Goal: Information Seeking & Learning: Learn about a topic

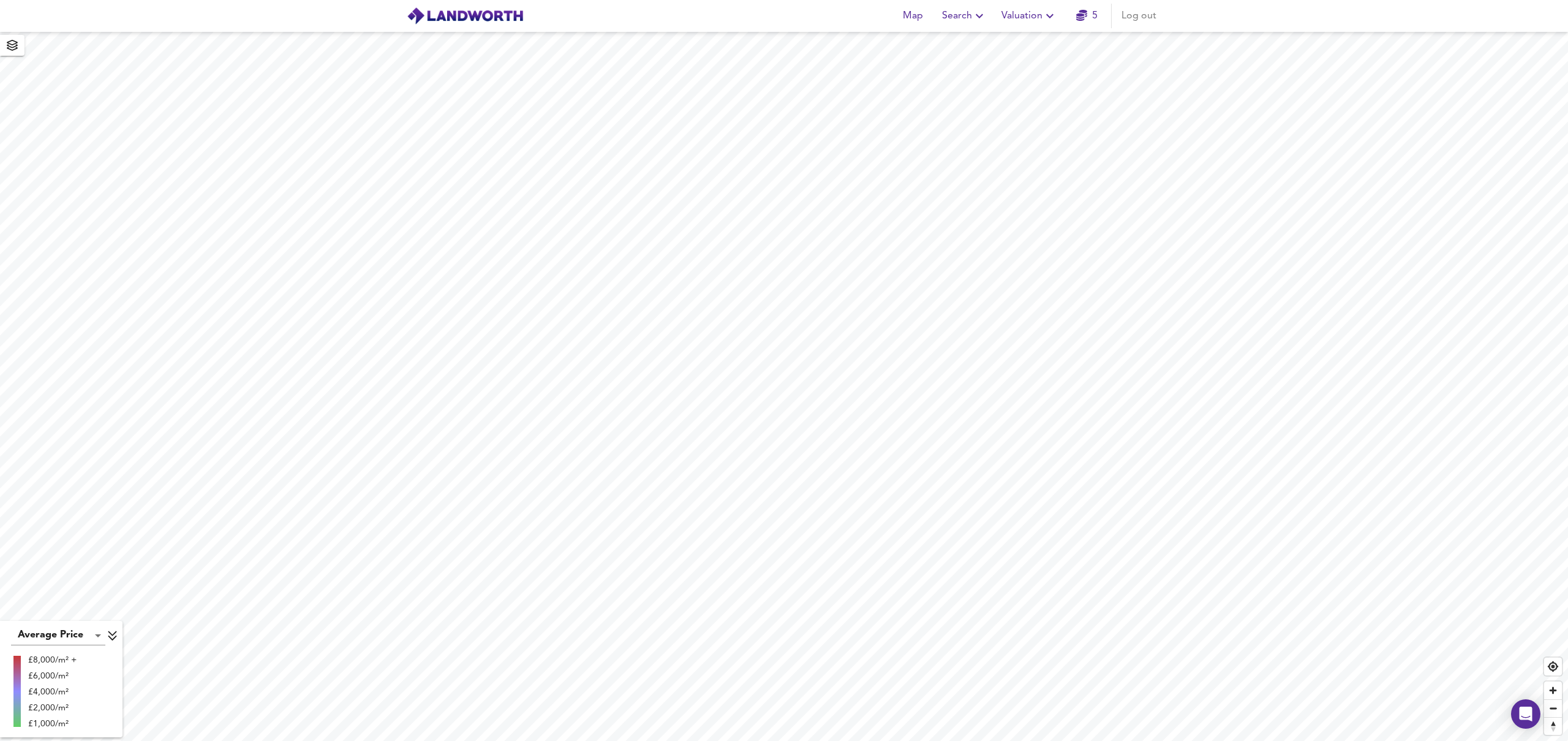
click at [94, 636] on body "Map Search Valuation 5 Log out Average Price landworth £8,000/m² + £6,000/m² £4…" at bounding box center [784, 370] width 1568 height 741
click at [90, 599] on li "Average Price" at bounding box center [59, 604] width 96 height 22
click at [101, 730] on div "Legend" at bounding box center [61, 723] width 115 height 15
click at [34, 710] on div "£2,000/m²" at bounding box center [52, 708] width 49 height 12
click at [91, 633] on body "Map Search Valuation 5 Log out Average Price landworth £8,000/m² + £6,000/m² £4…" at bounding box center [784, 370] width 1568 height 741
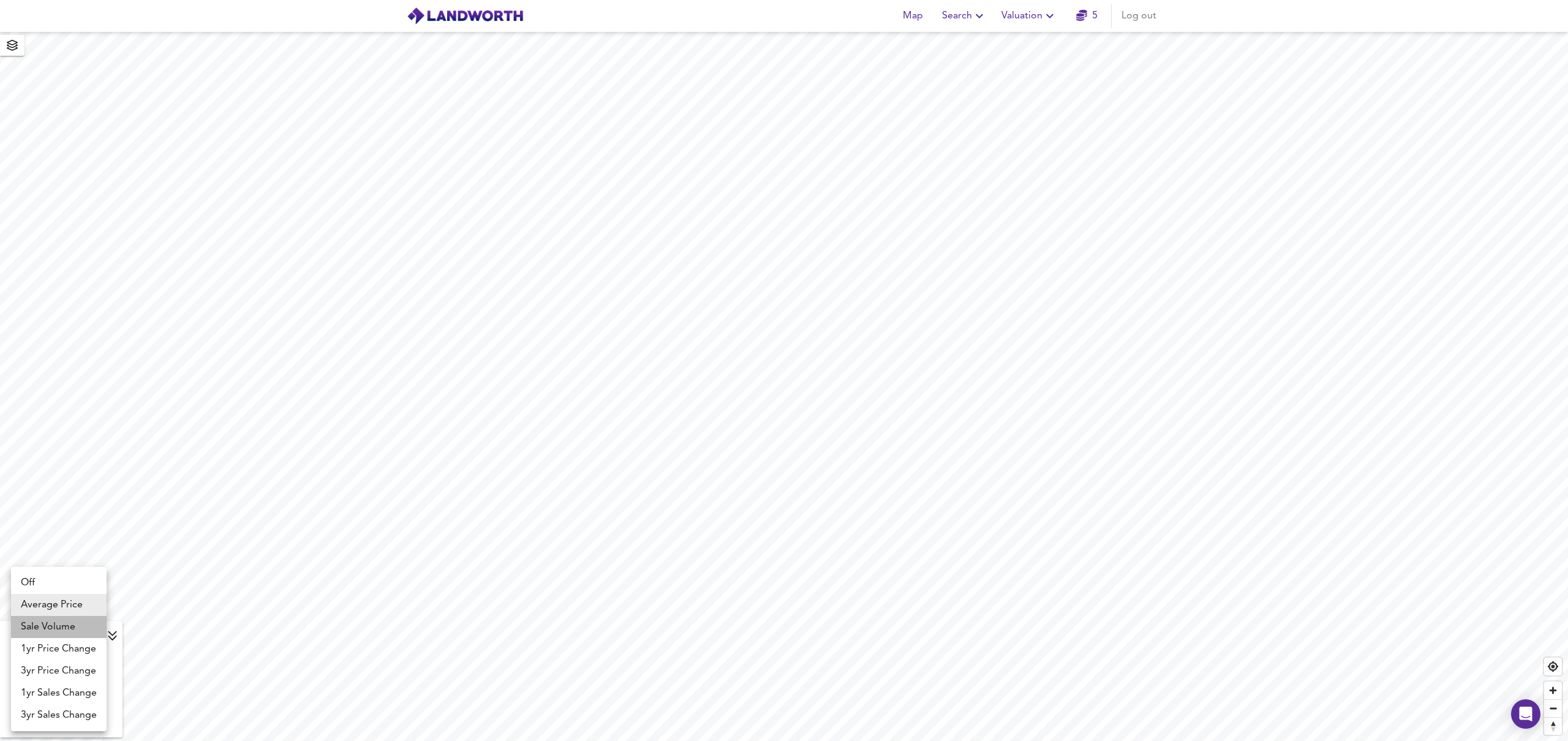
click at [79, 625] on li "Sale Volume" at bounding box center [59, 627] width 96 height 22
type input "weight"
click at [100, 633] on body "Map Search Valuation 5 Log out Sale Volume weight 200 + 150 100 50 0 X Map Sett…" at bounding box center [784, 370] width 1568 height 741
click at [84, 645] on li "1yr Price Change" at bounding box center [59, 649] width 96 height 22
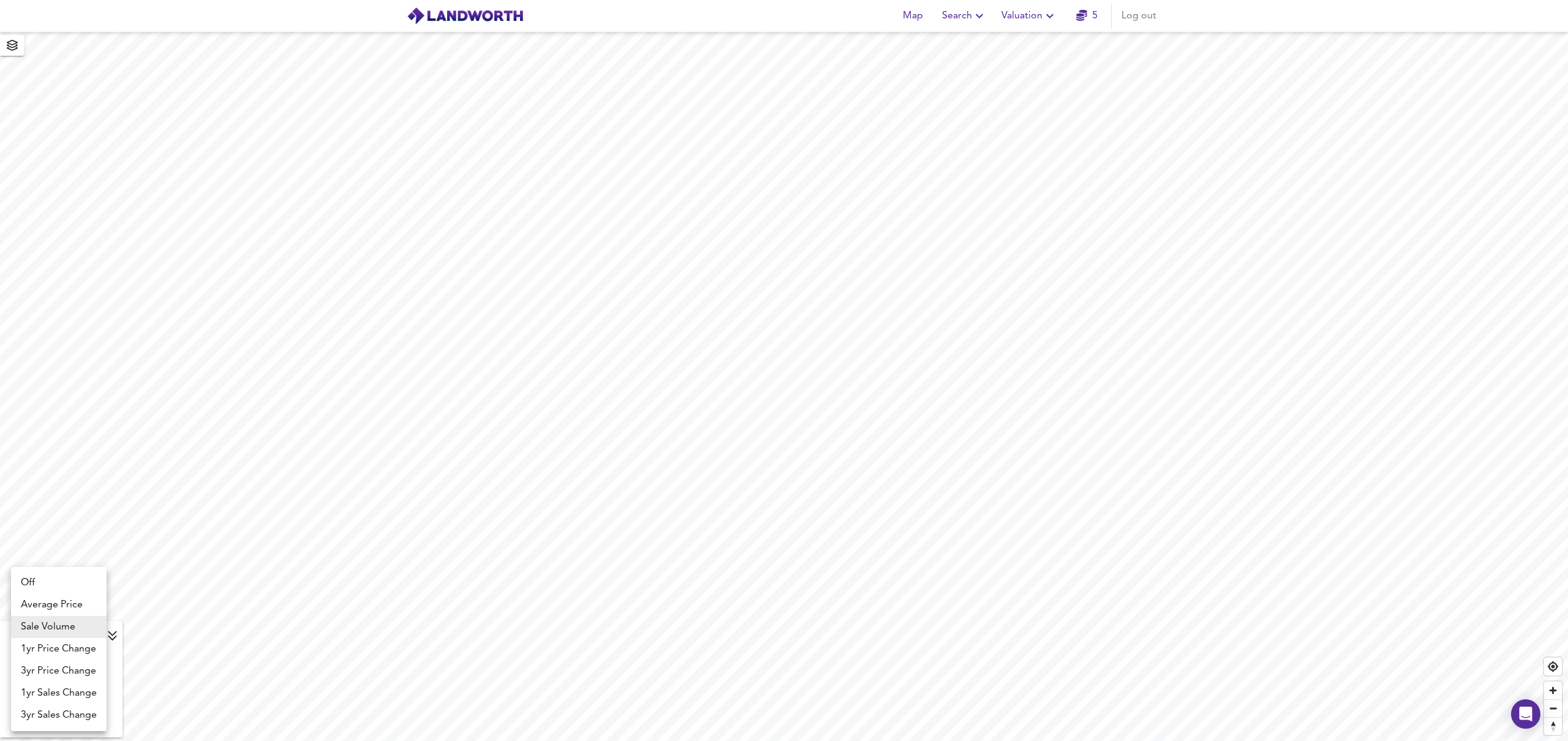
type input "lwc1y"
click at [87, 632] on body "Map Search Valuation 5 Log out 1yr Price Change lwc1y +20% +10% 0% -10% -20% X …" at bounding box center [784, 370] width 1568 height 741
click at [80, 661] on li "3yr Price Change" at bounding box center [59, 657] width 96 height 22
type input "lwc3y"
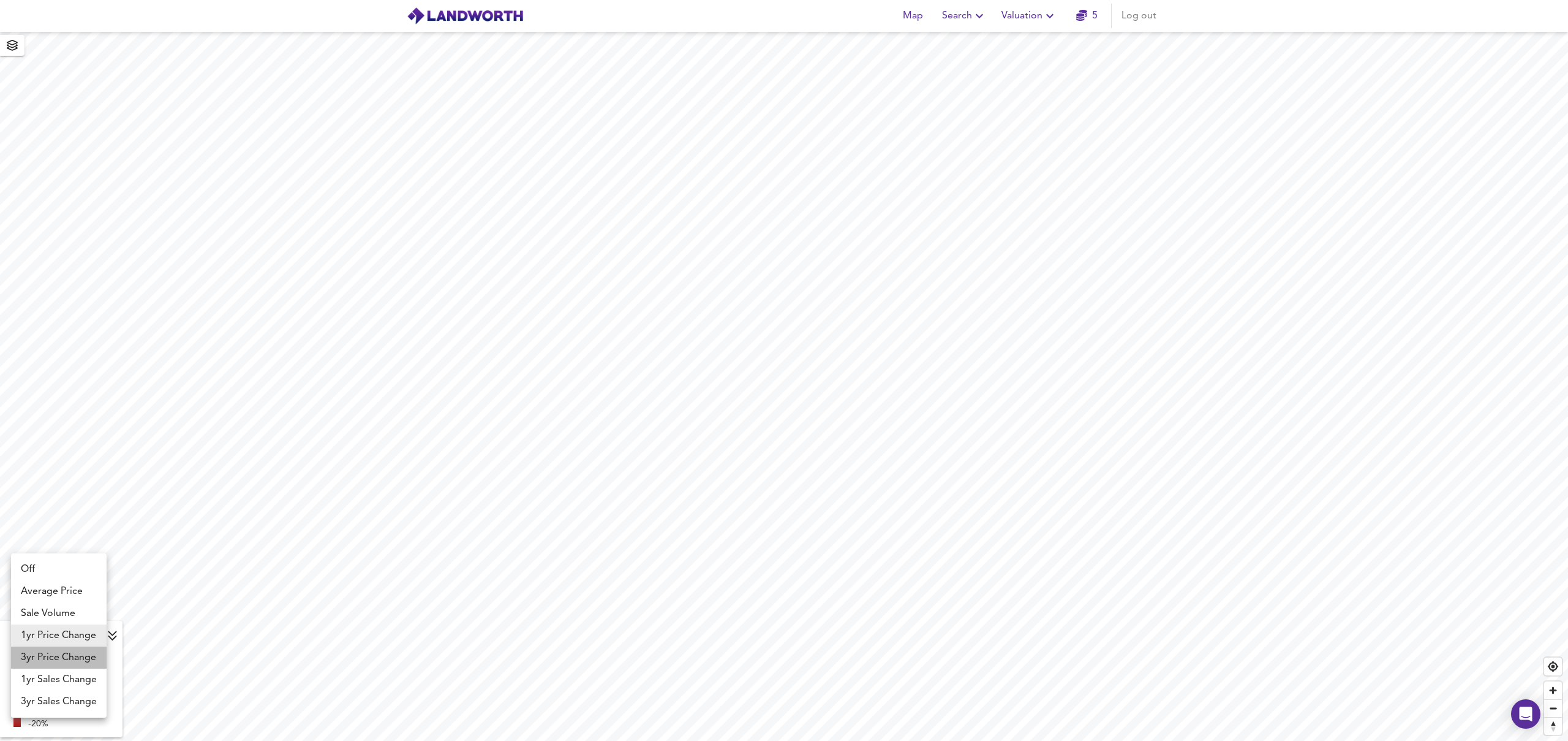
type input "lwc3y"
click at [85, 635] on body "Map Search Valuation 5 Log out 3yr Price Change lwc3y +20% +10% 0% -10% -20% X …" at bounding box center [784, 370] width 1568 height 741
click at [80, 654] on li "1yr Sales Change" at bounding box center [59, 657] width 96 height 22
type input "sc1y"
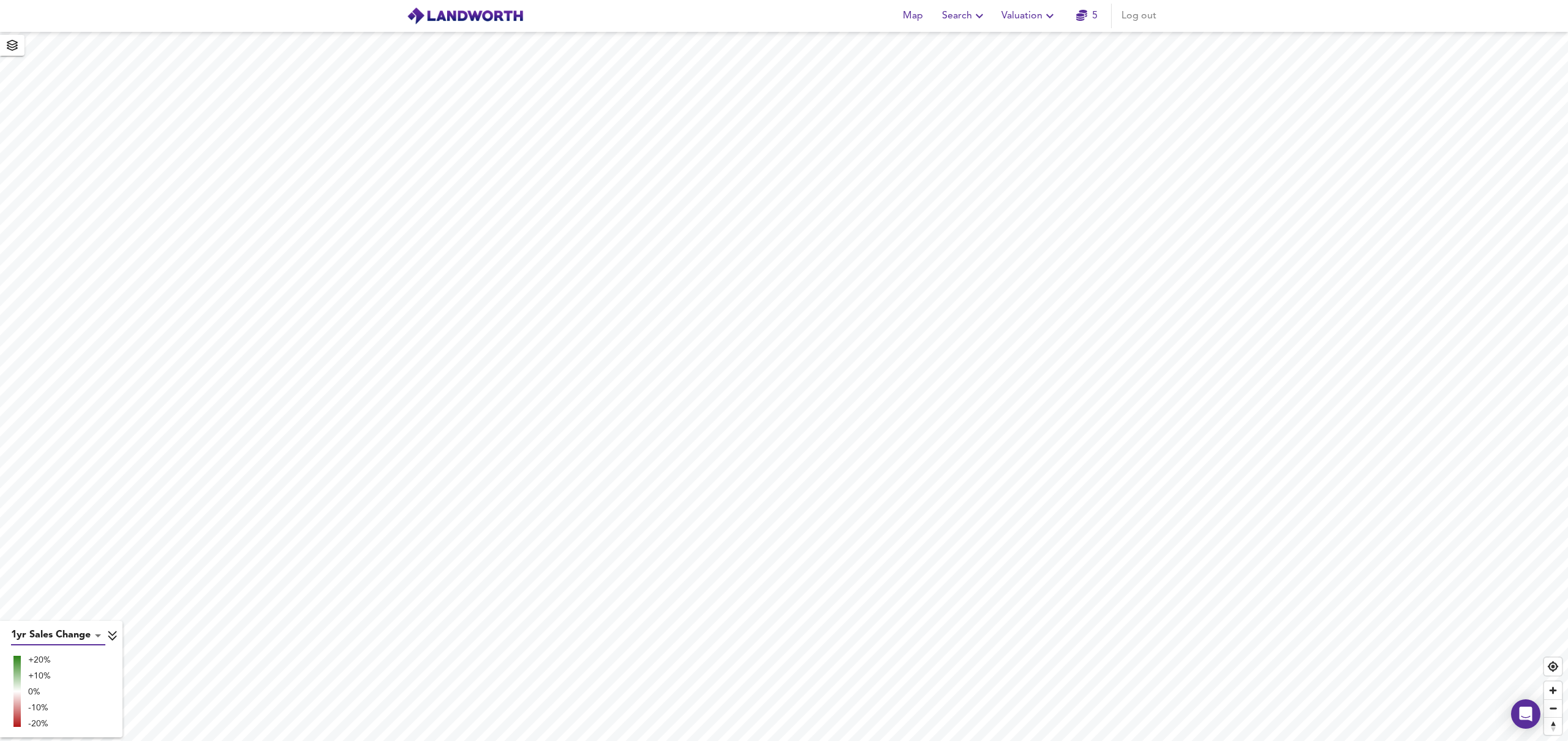
click at [99, 631] on body "Map Search Valuation 5 Log out 1yr Sales Change sc1y +20% +10% 0% -10% -20% X M…" at bounding box center [784, 370] width 1568 height 741
click at [82, 654] on li "3yr Sales Change" at bounding box center [59, 657] width 96 height 22
type input "sc3y"
click at [78, 633] on body "Map Search Valuation 5 Log out 3yr Sales Change sc3y +20% +10% 0% -10% -20% X M…" at bounding box center [784, 370] width 1568 height 741
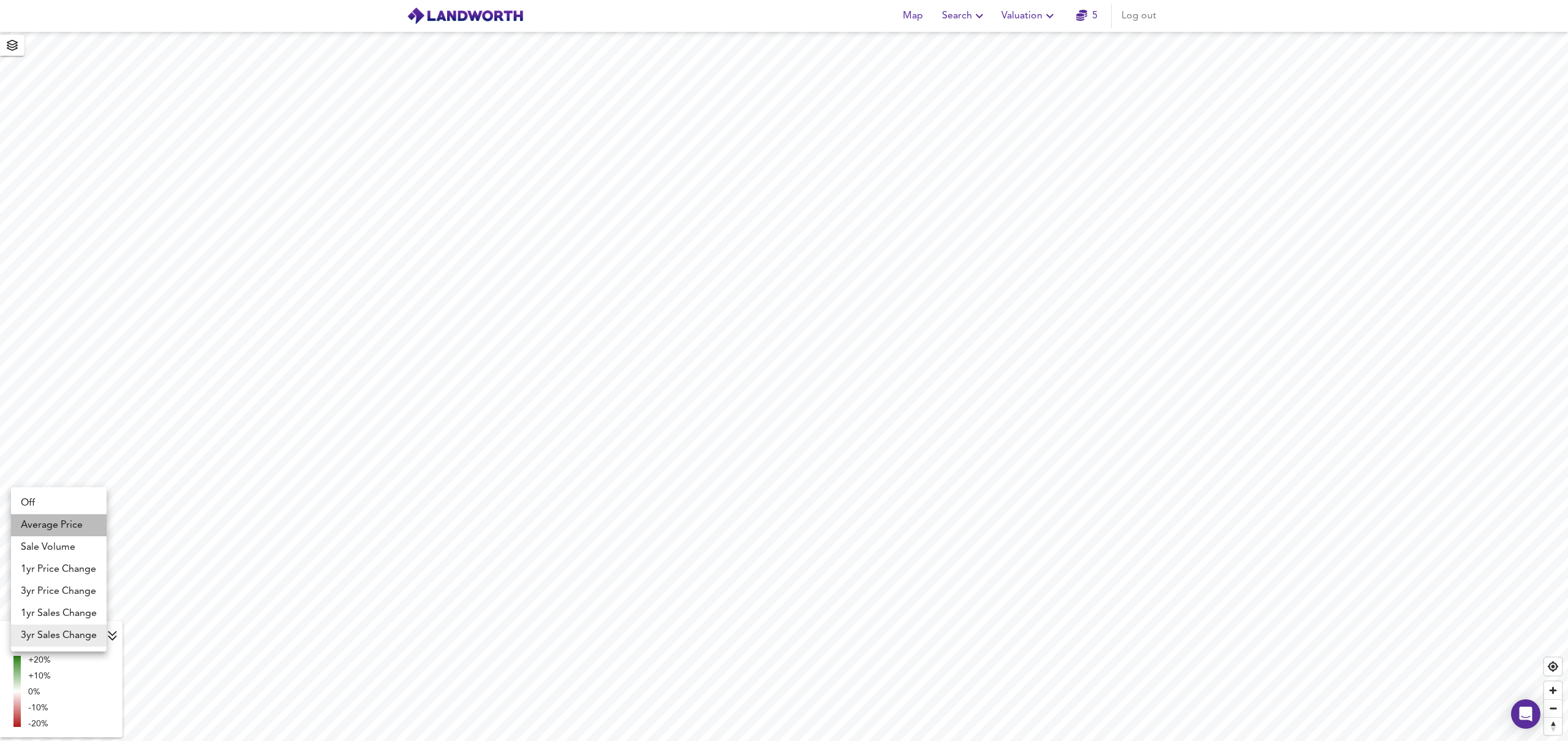
click at [43, 522] on li "Average Price" at bounding box center [59, 524] width 96 height 22
type input "landworth"
click at [17, 673] on li at bounding box center [17, 673] width 7 height 1
click at [961, 17] on span "Search" at bounding box center [964, 16] width 45 height 17
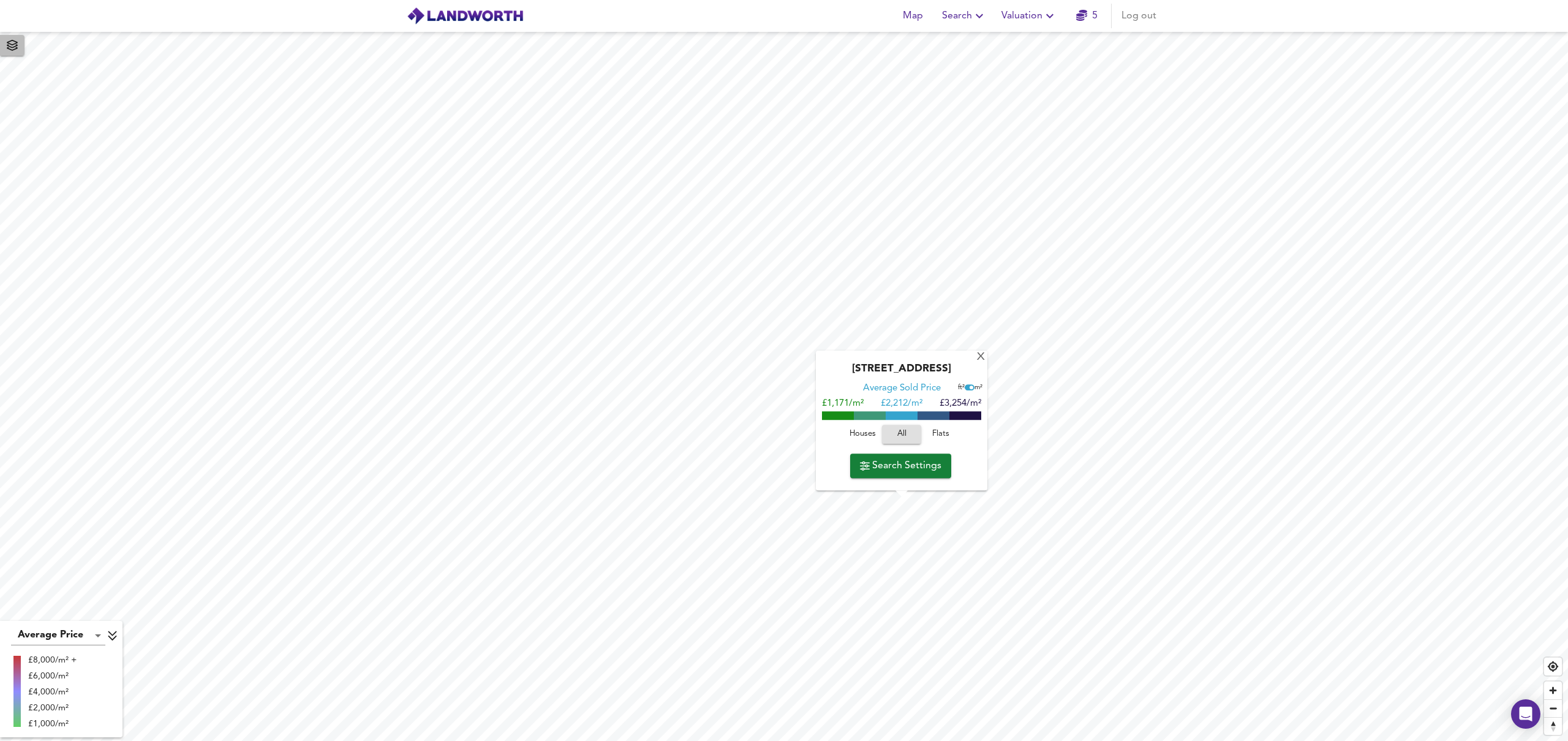
click at [15, 49] on icon "button" at bounding box center [12, 45] width 11 height 11
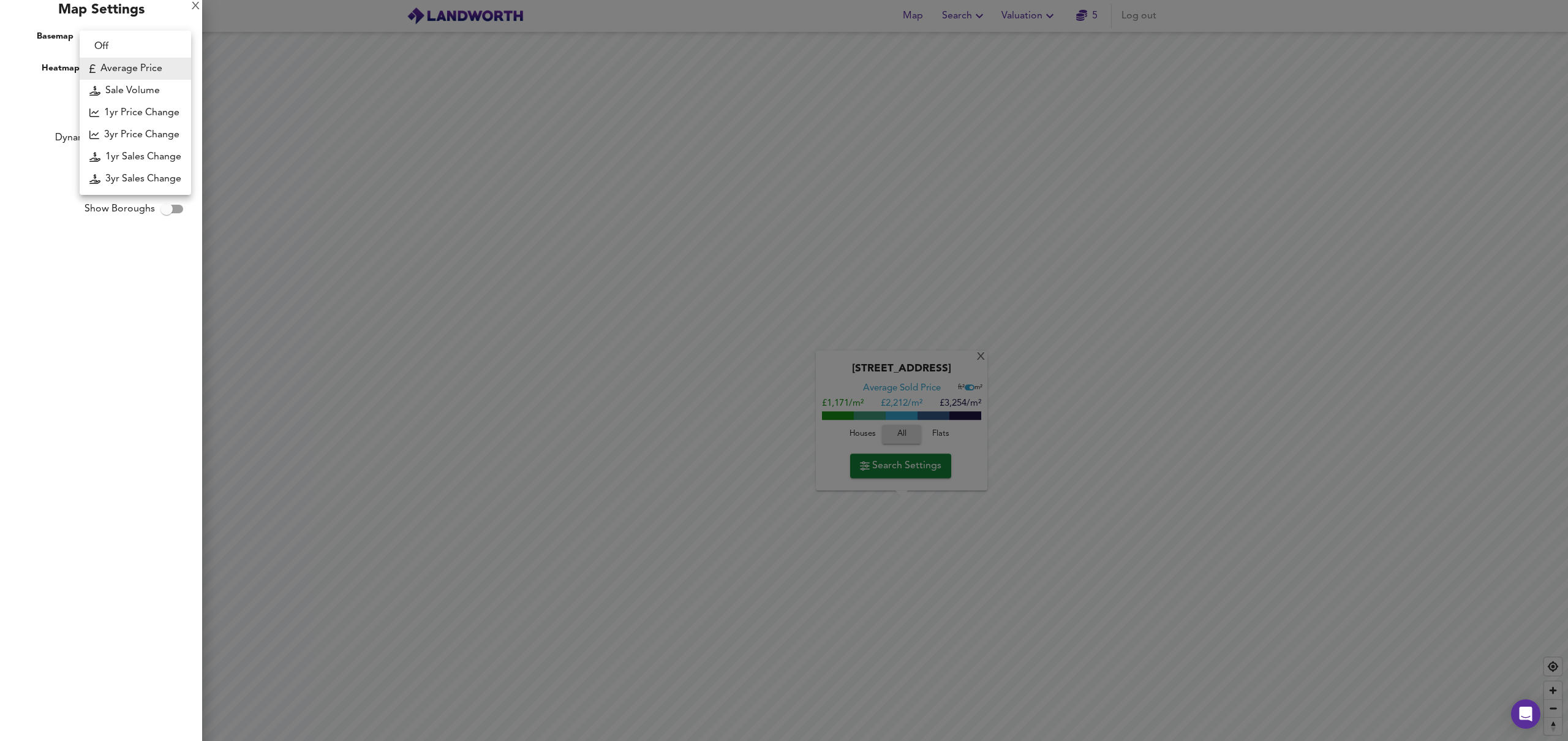
click at [126, 61] on body "Map Search Valuation 5 Log out [GEOGRAPHIC_DATA] Average Sold Price ft² m² £1,1…" at bounding box center [784, 370] width 1568 height 741
click at [146, 67] on li "Average Price" at bounding box center [136, 68] width 112 height 22
click at [985, 360] on div at bounding box center [784, 370] width 1568 height 741
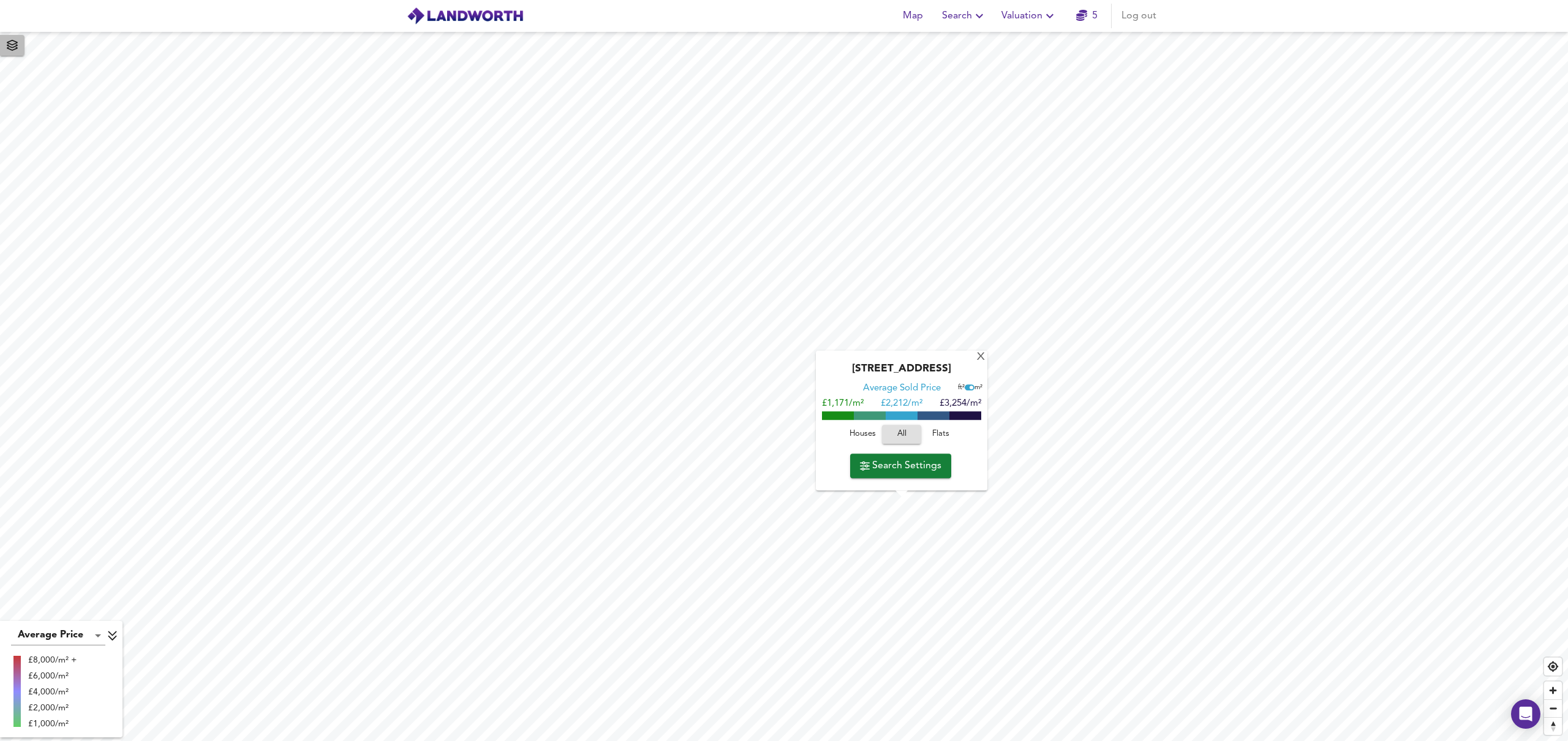
drag, startPoint x: 2, startPoint y: 41, endPoint x: 7, endPoint y: 45, distance: 6.4
click at [3, 42] on span "button" at bounding box center [13, 45] width 20 height 17
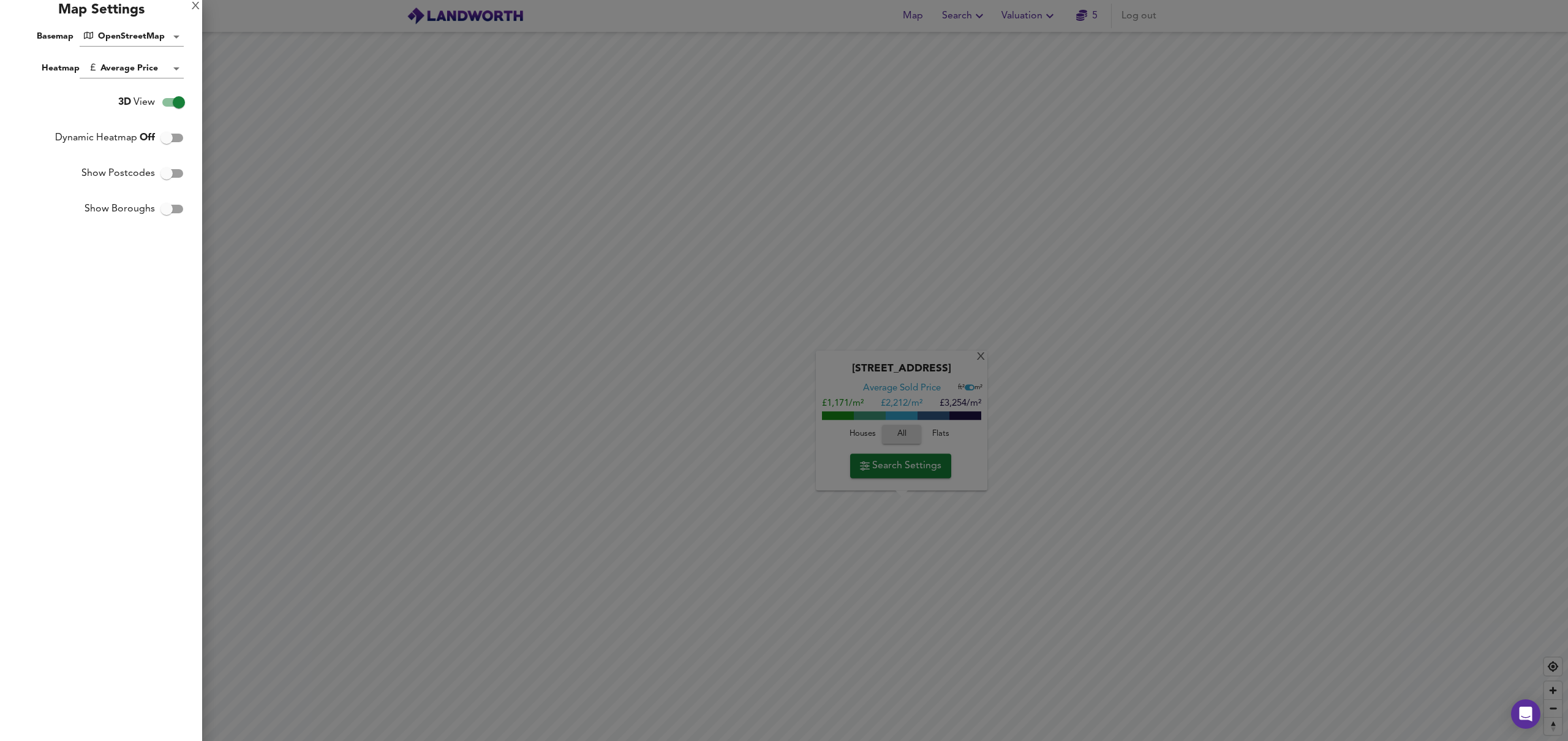
click at [140, 37] on body "Map Search Valuation 5 Log out [GEOGRAPHIC_DATA] Average Sold Price ft² m² £1,1…" at bounding box center [784, 370] width 1568 height 741
click at [141, 112] on li "Transport" at bounding box center [134, 114] width 108 height 22
click at [370, 128] on div at bounding box center [784, 370] width 1568 height 741
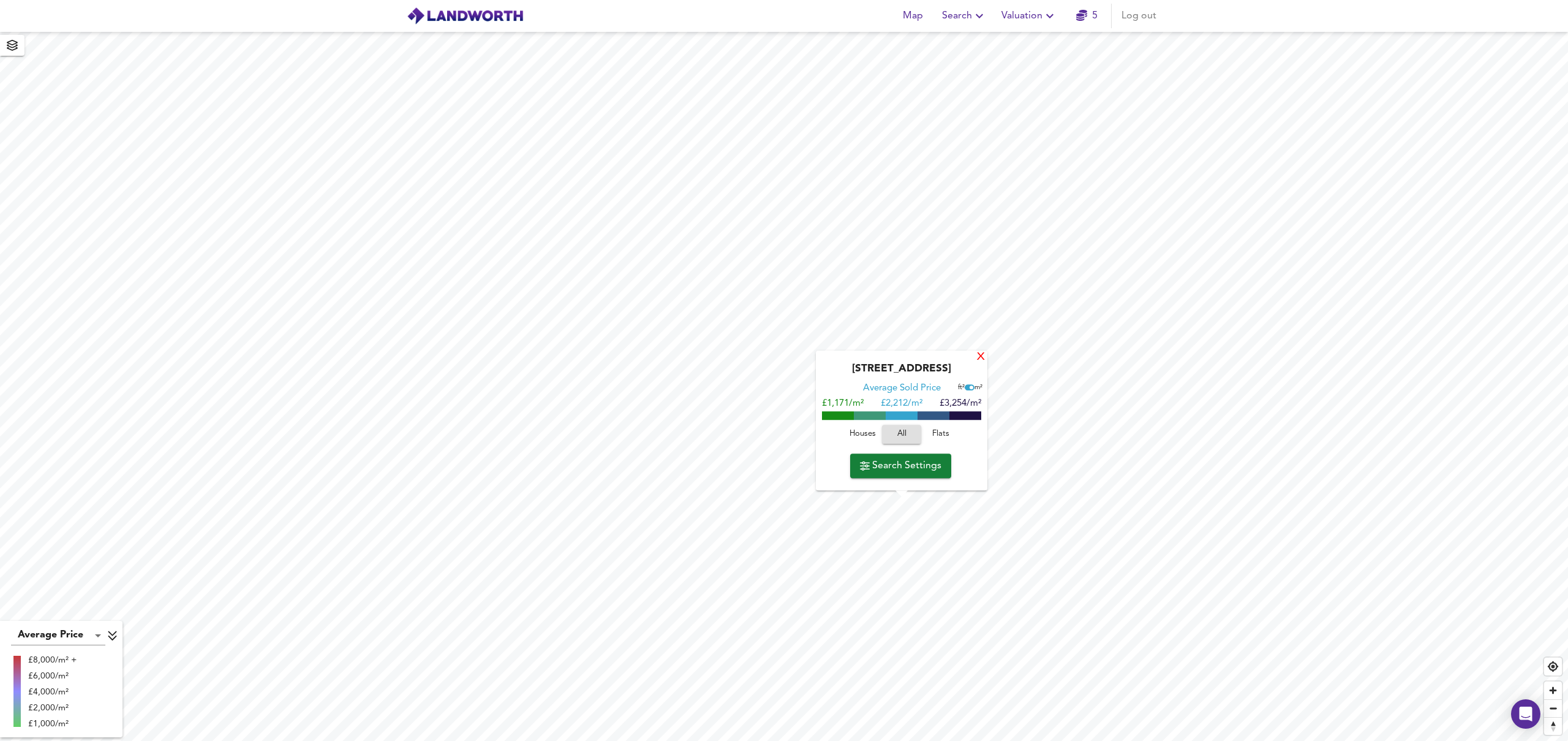
click at [982, 354] on div "X" at bounding box center [981, 358] width 11 height 12
click at [14, 50] on icon "button" at bounding box center [12, 45] width 12 height 11
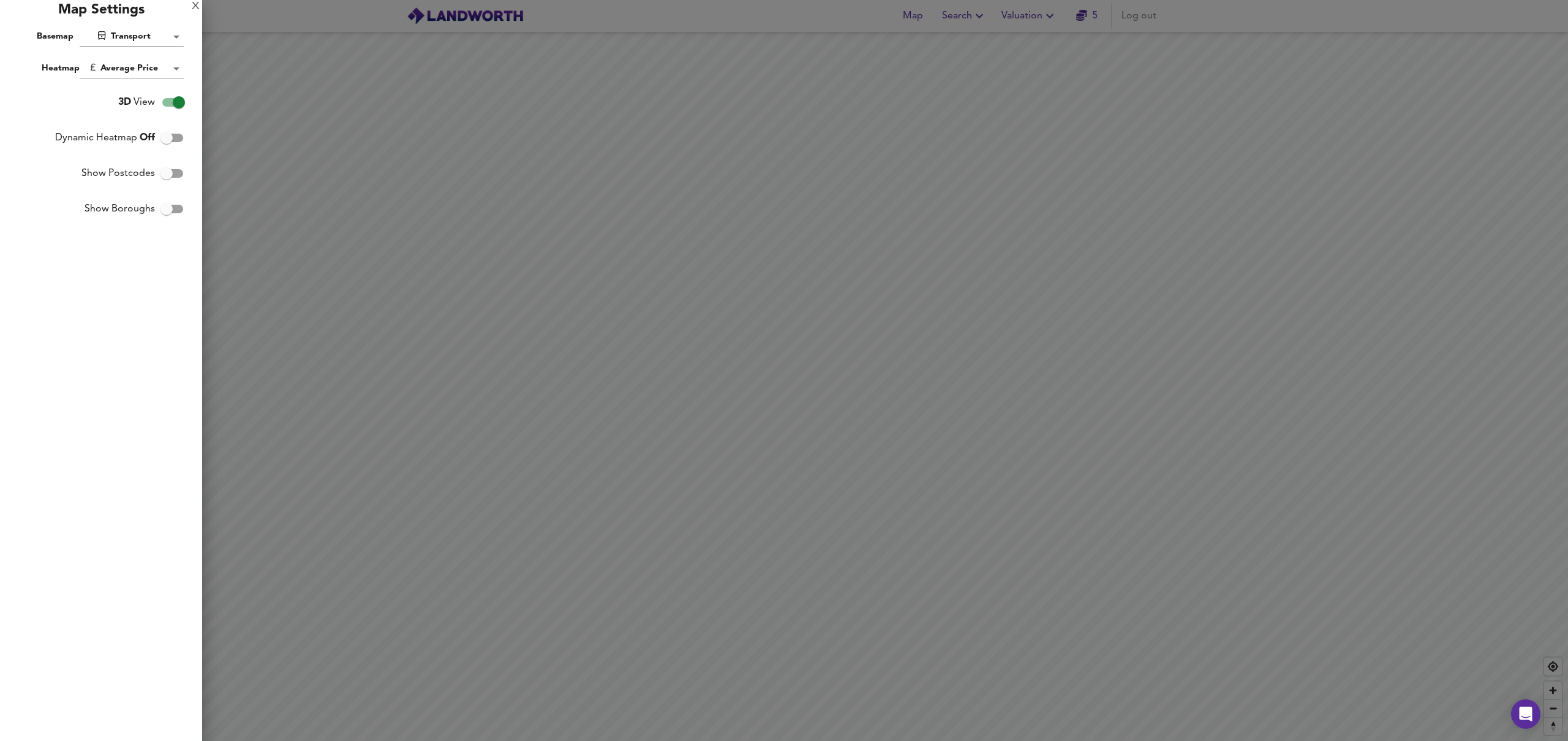
click at [143, 33] on body "Map Search Valuation 5 Log out Average Price landworth £8,000/m² + £6,000/m² £4…" at bounding box center [784, 370] width 1568 height 741
click at [147, 69] on li "OS Mastermap" at bounding box center [134, 70] width 108 height 22
click at [138, 35] on body "Map Search Valuation 5 Log out Average Price landworth £8,000/m² + £6,000/m² £4…" at bounding box center [784, 370] width 1568 height 741
click at [132, 27] on li "Default" at bounding box center [134, 25] width 108 height 22
type input "hybrid"
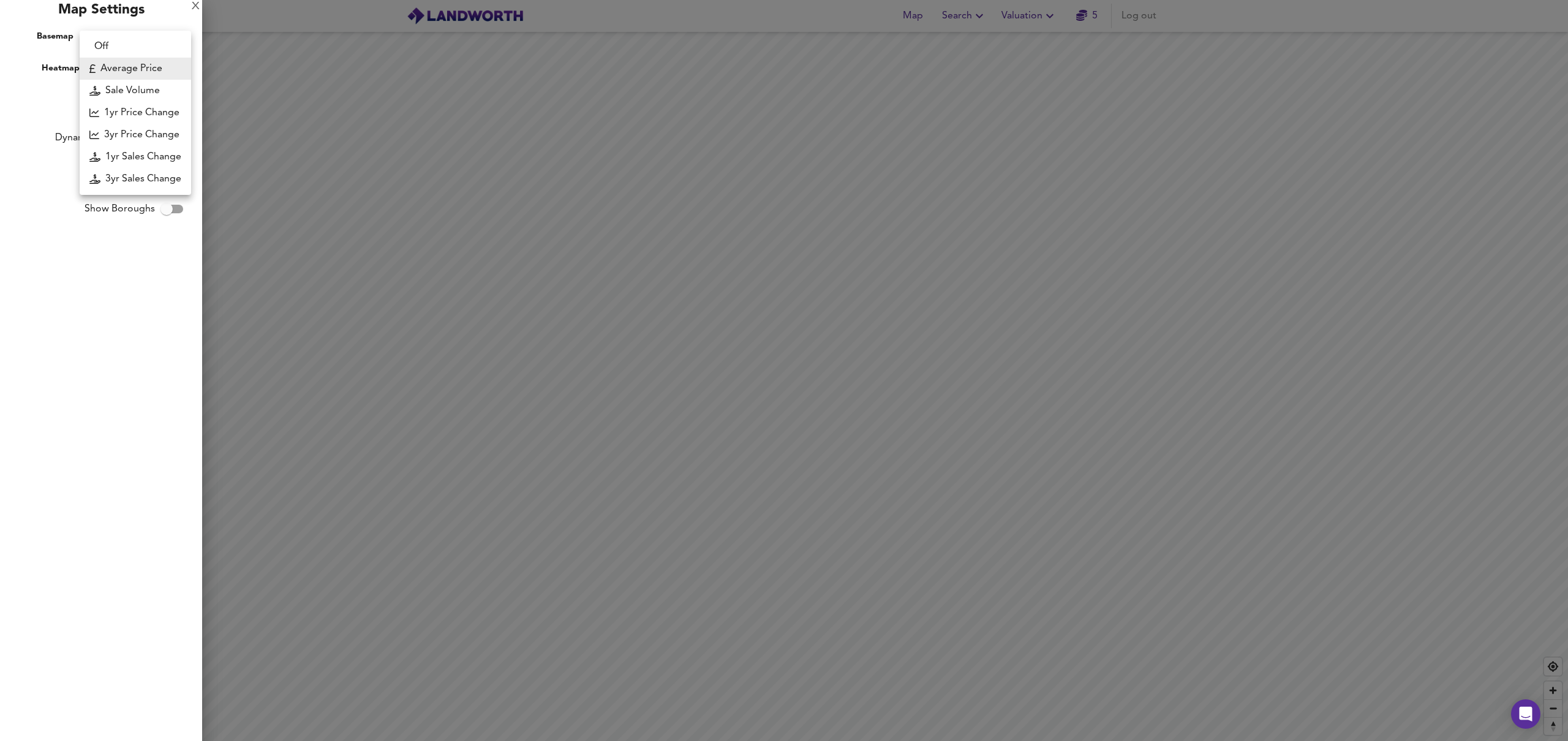
click at [106, 69] on body "Map Search Valuation 5 Log out Average Price landworth £8,000/m² + £6,000/m² £4…" at bounding box center [784, 370] width 1568 height 741
click at [111, 68] on li "Average Price" at bounding box center [136, 68] width 112 height 22
click at [169, 137] on input "Dynamic Heatmap Off" at bounding box center [166, 138] width 70 height 23
click at [169, 137] on input "Dynamic Heatmap On" at bounding box center [179, 138] width 70 height 23
checkbox input "false"
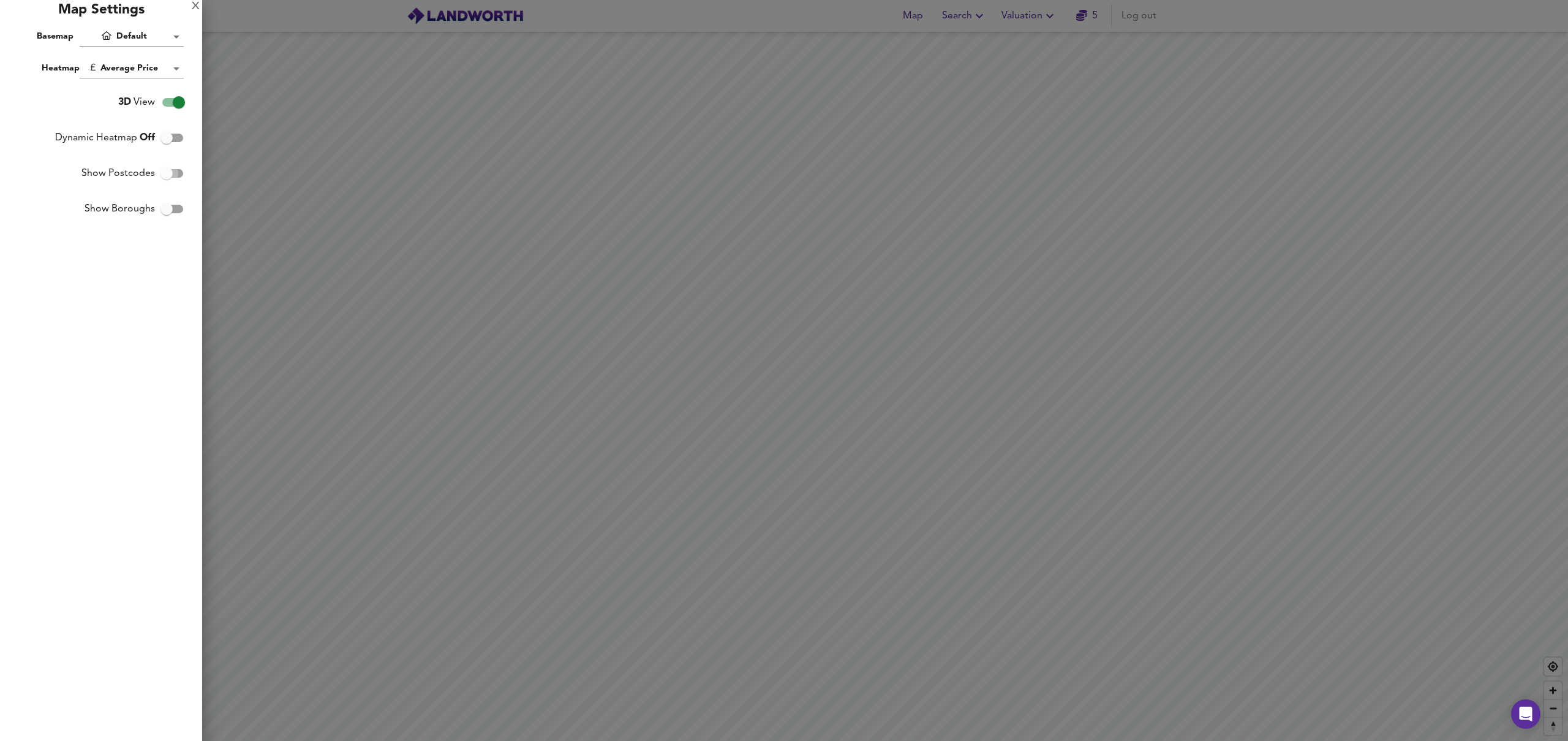
click at [175, 169] on input "Show Postcodes" at bounding box center [166, 173] width 70 height 23
checkbox input "true"
click at [175, 215] on input "Show Boroughs" at bounding box center [166, 209] width 70 height 23
checkbox input "true"
click at [581, 200] on div at bounding box center [784, 370] width 1568 height 741
